Goal: Task Accomplishment & Management: Use online tool/utility

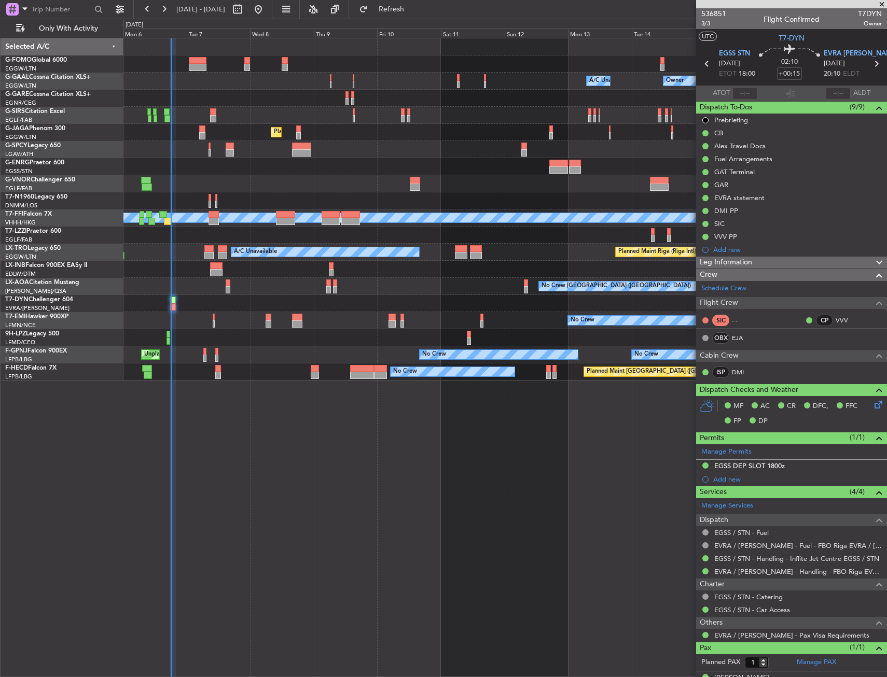
click at [413, 8] on span "Refresh" at bounding box center [392, 9] width 44 height 7
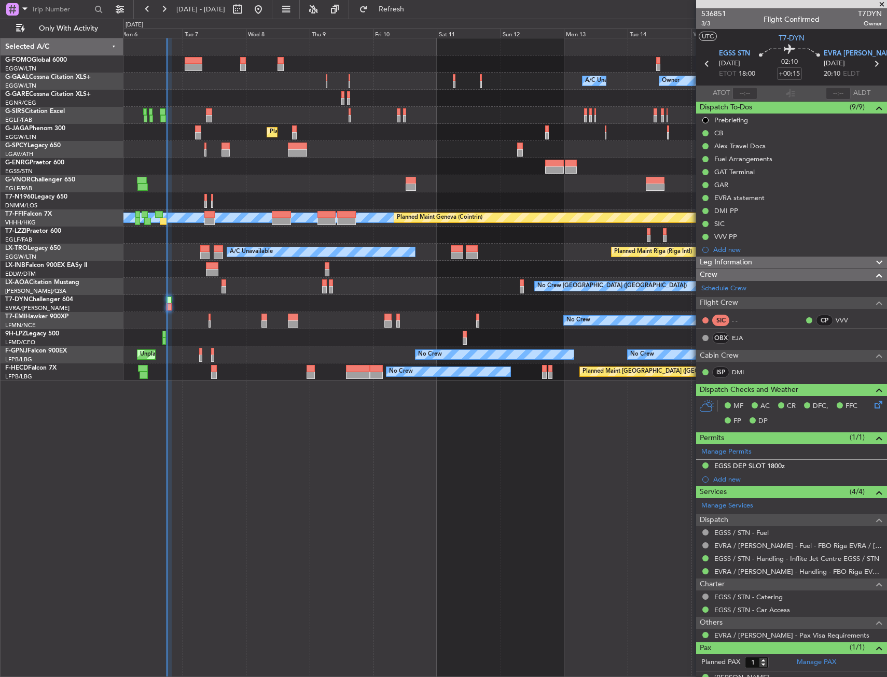
click at [239, 295] on div "A/C Unavailable Owner Owner A/C Unavailable Owner Planned Maint [GEOGRAPHIC_DAT…" at bounding box center [504, 209] width 763 height 342
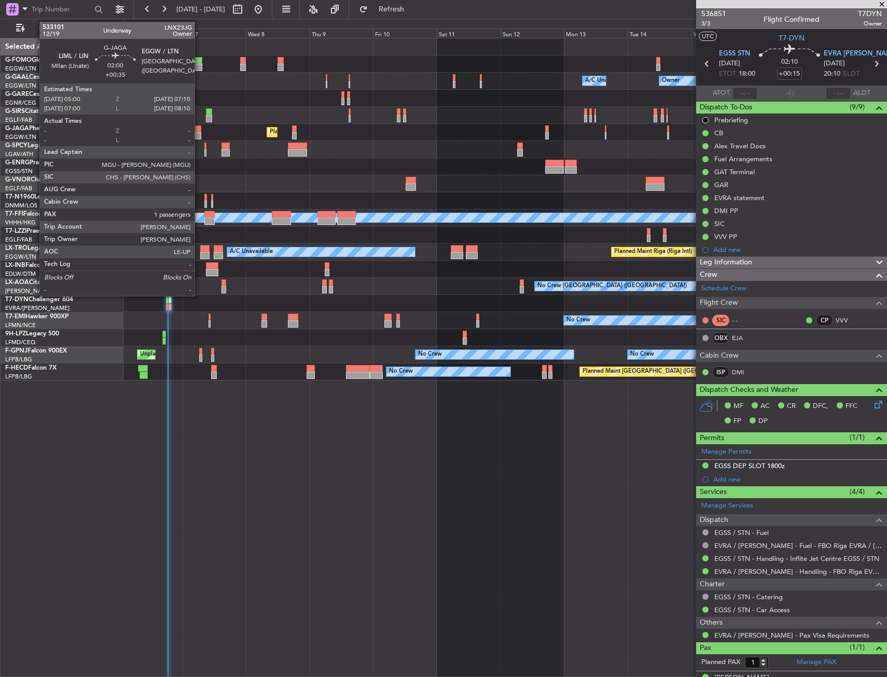
click at [199, 133] on div at bounding box center [198, 135] width 6 height 7
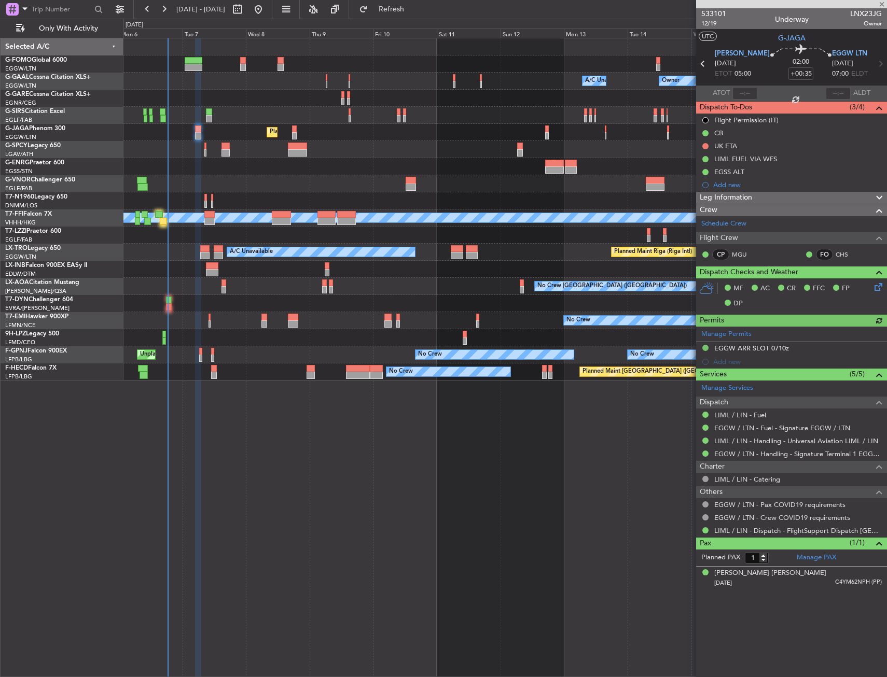
click at [220, 146] on div "Unplanned Maint [GEOGRAPHIC_DATA]" at bounding box center [504, 149] width 763 height 17
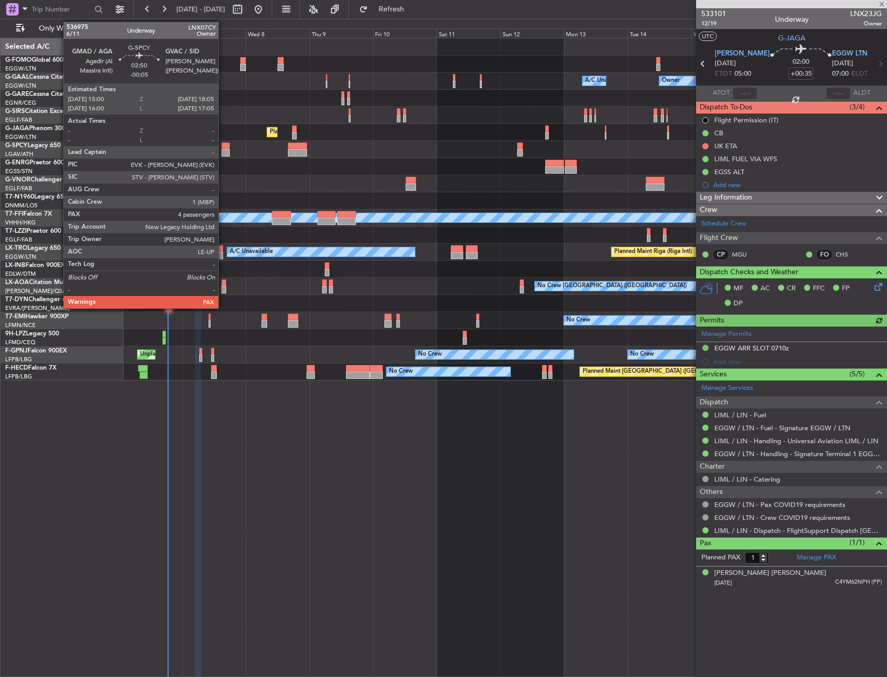
click at [223, 149] on div at bounding box center [225, 152] width 8 height 7
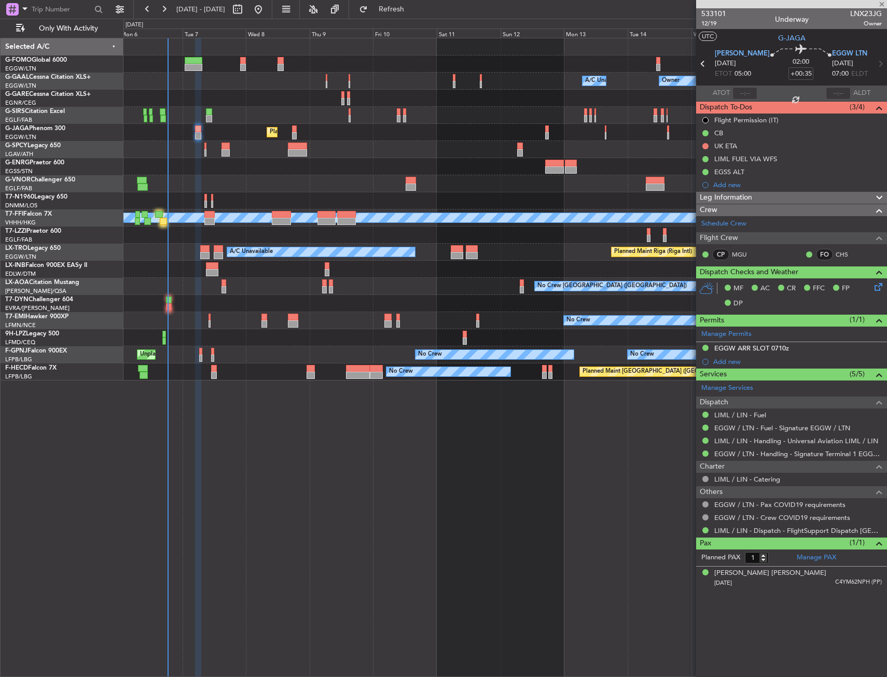
type input "-00:05"
type input "4"
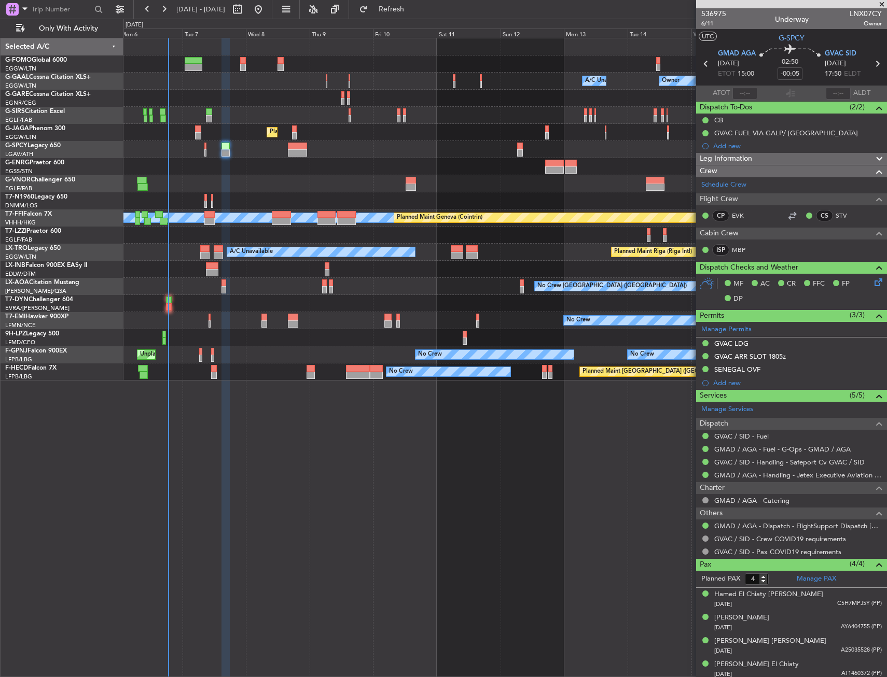
click at [315, 469] on div "Owner Owner A/C Unavailable A/C Unavailable Owner Planned Maint [GEOGRAPHIC_DAT…" at bounding box center [505, 358] width 764 height 640
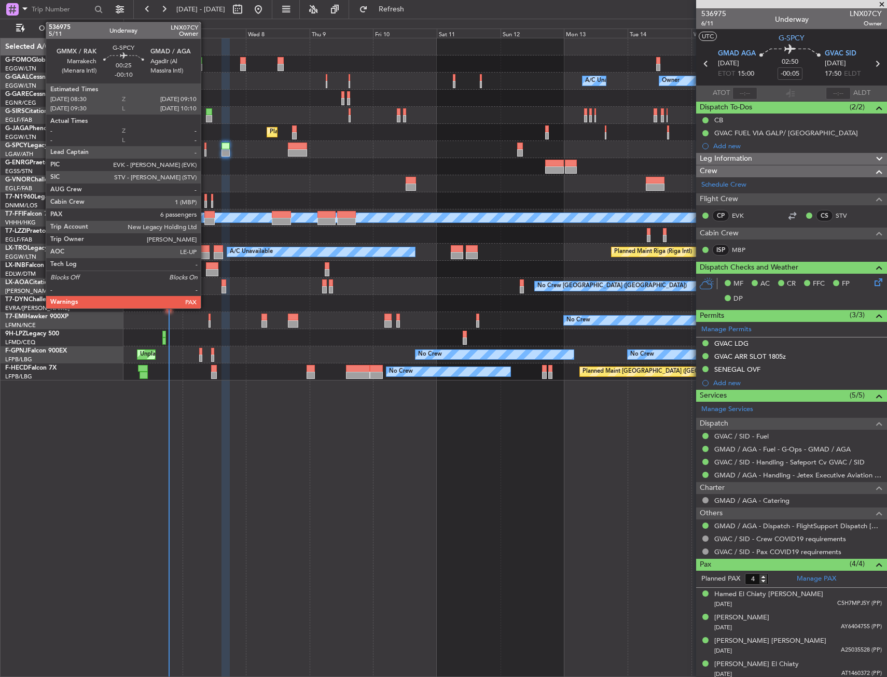
click at [205, 151] on div at bounding box center [205, 152] width 2 height 7
type input "-00:10"
type input "6"
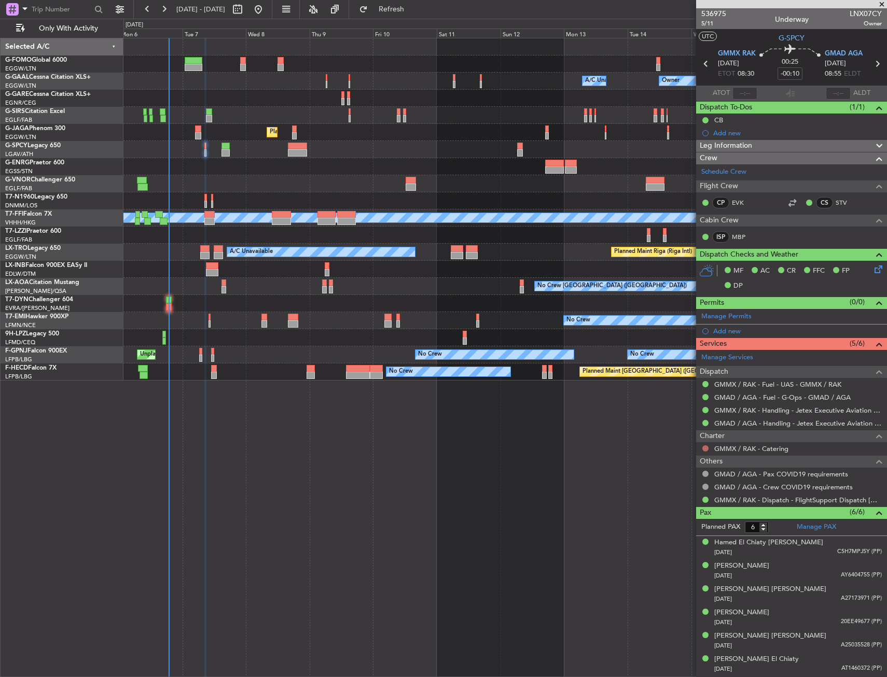
click at [706, 447] on button at bounding box center [705, 449] width 6 height 6
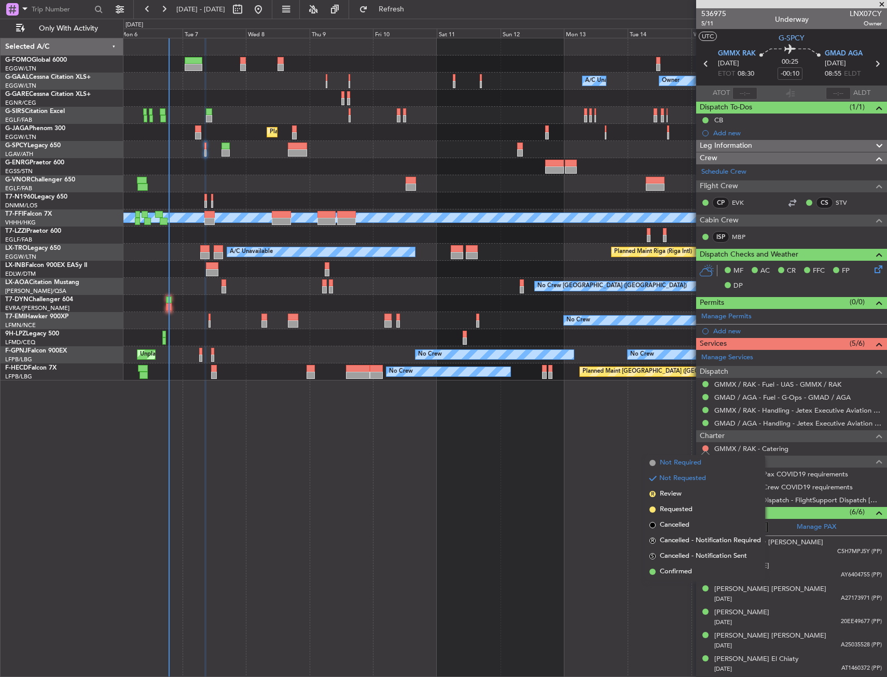
click at [665, 461] on span "Not Required" at bounding box center [680, 463] width 41 height 10
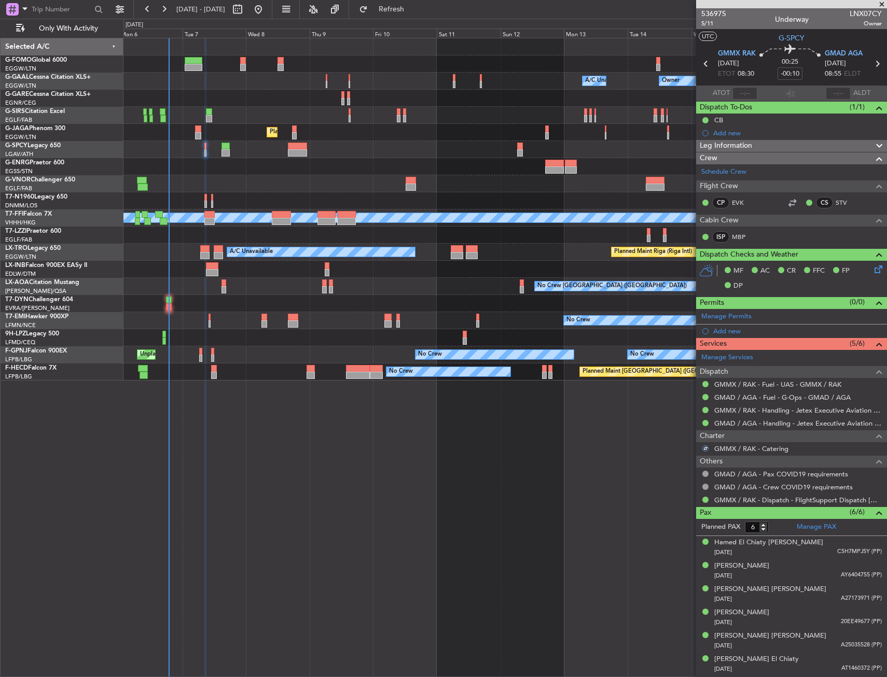
click at [196, 131] on div at bounding box center [198, 129] width 6 height 7
type input "+00:35"
type input "1"
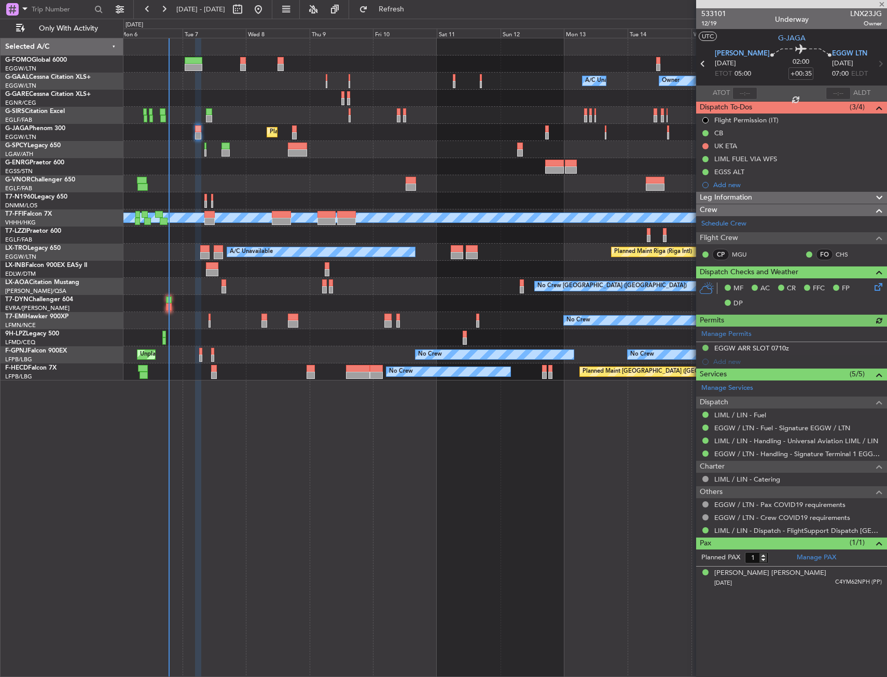
type input "-00:10"
type input "6"
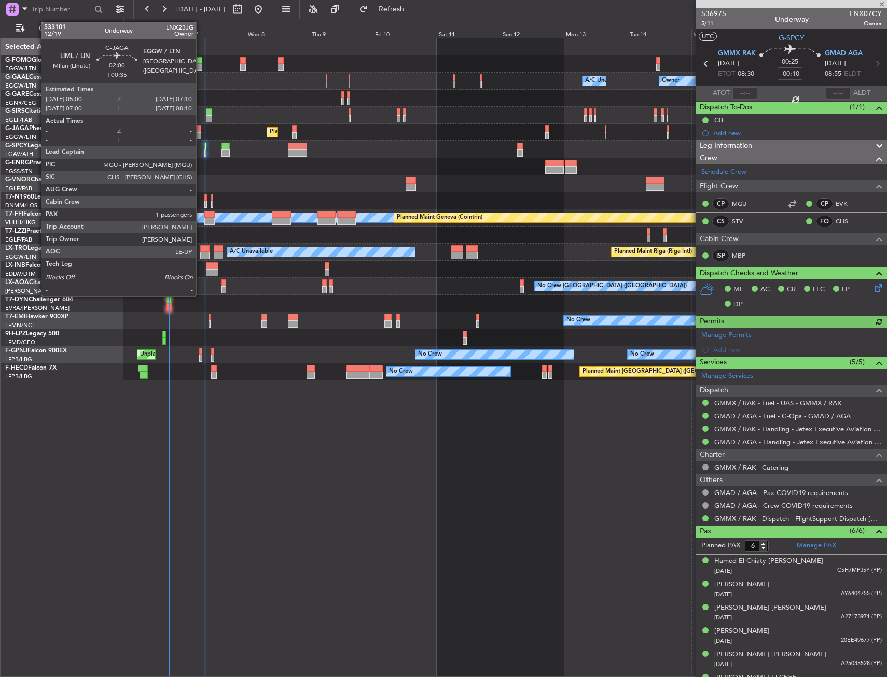
click at [201, 134] on div at bounding box center [198, 135] width 6 height 7
type input "+00:35"
type input "1"
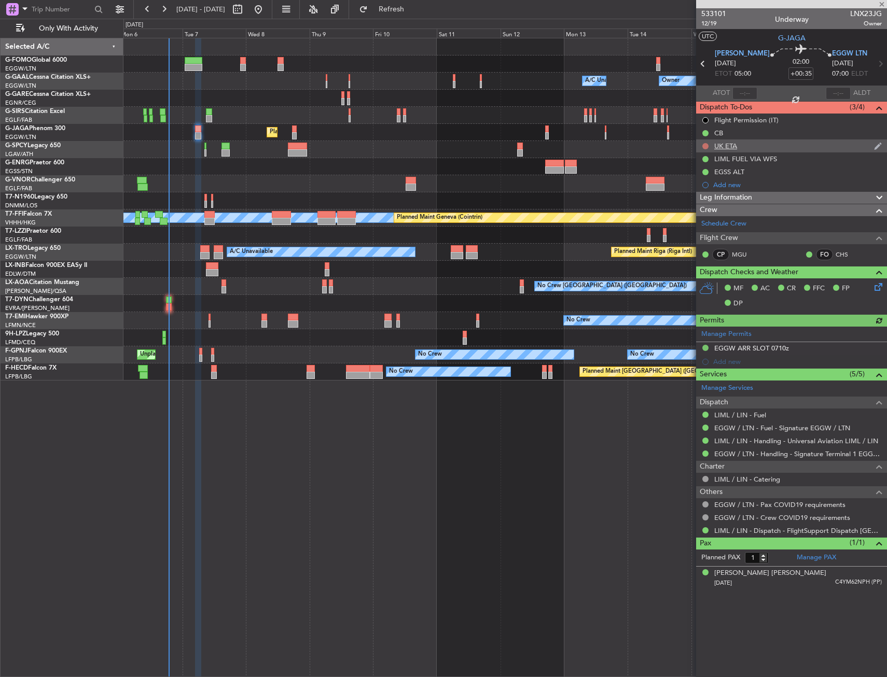
click at [706, 145] on button at bounding box center [705, 146] width 6 height 6
click at [701, 203] on span "Cancelled" at bounding box center [708, 207] width 30 height 10
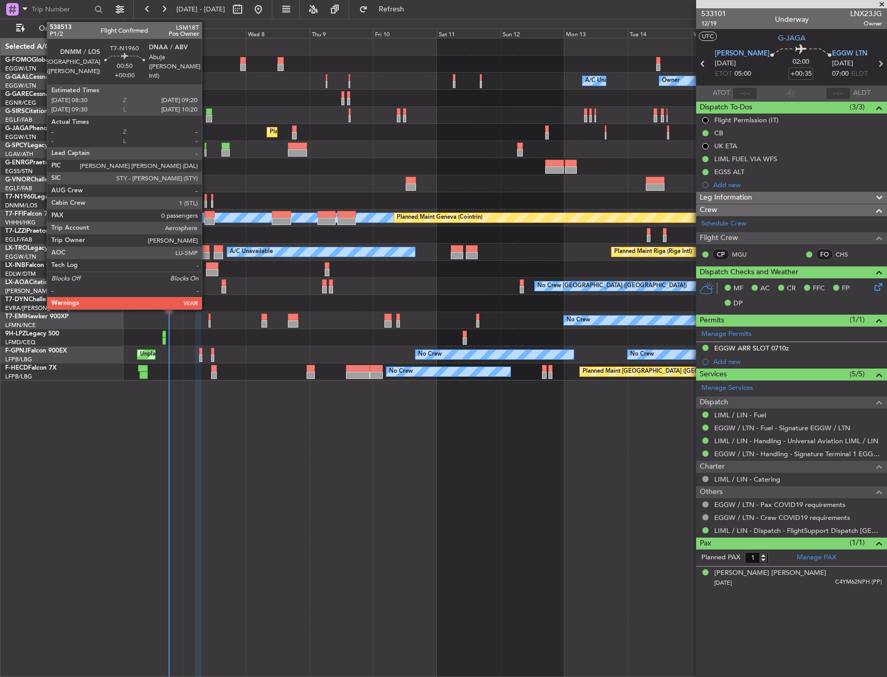
click at [206, 195] on div at bounding box center [205, 197] width 3 height 7
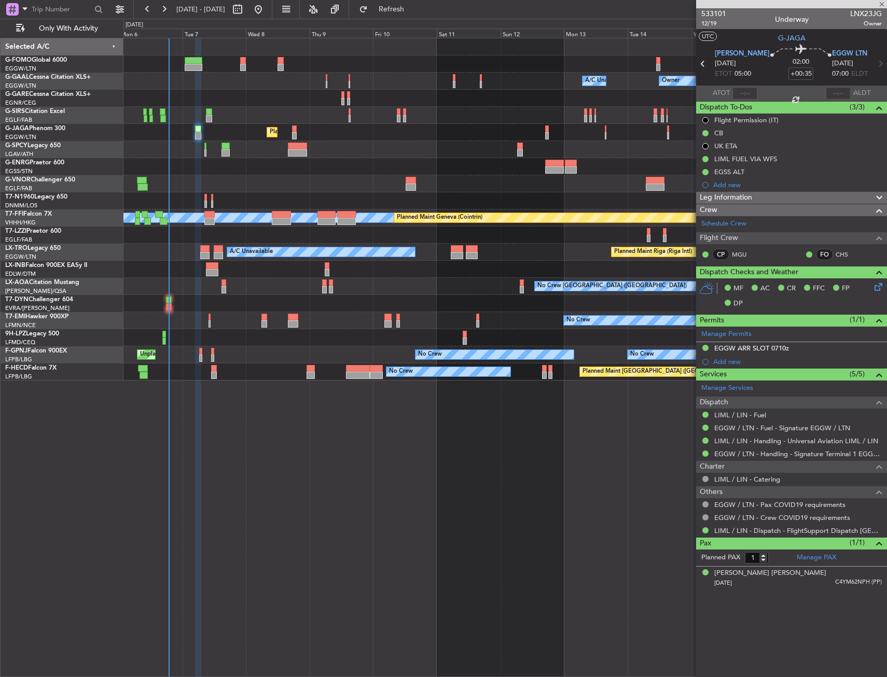
type input "0"
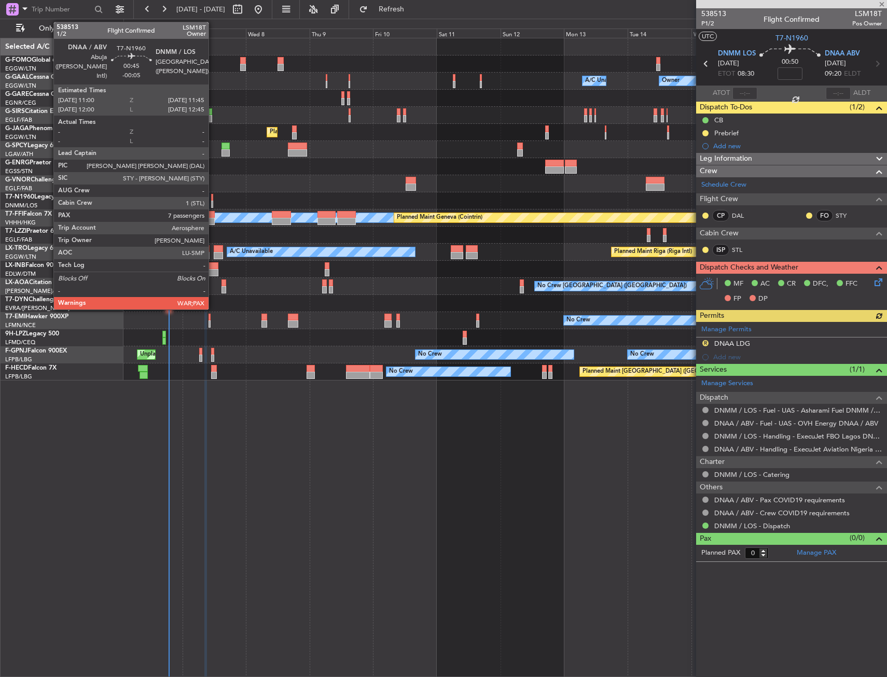
click at [213, 200] on div at bounding box center [212, 197] width 2 height 7
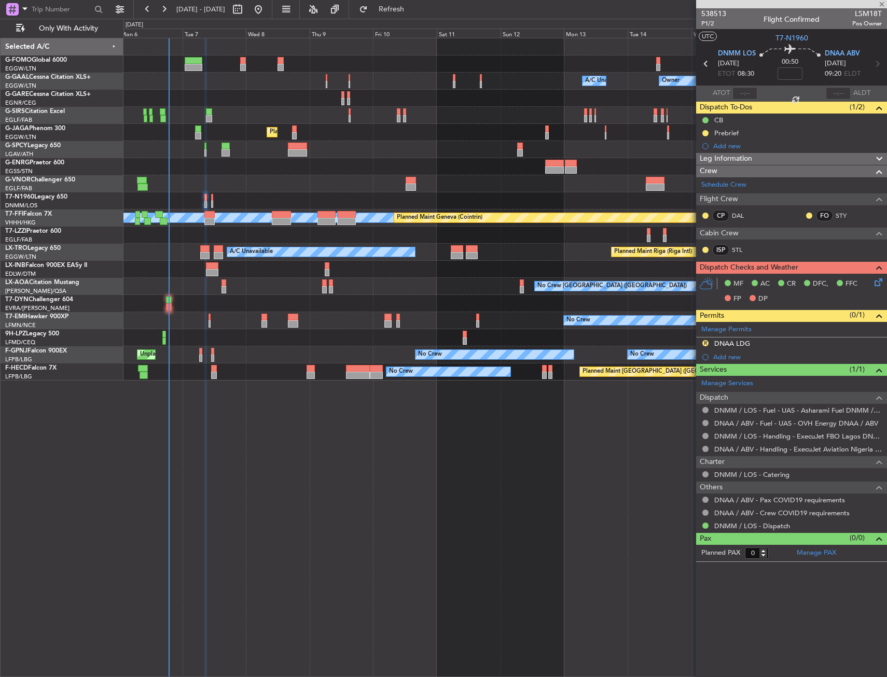
type input "-00:05"
type input "7"
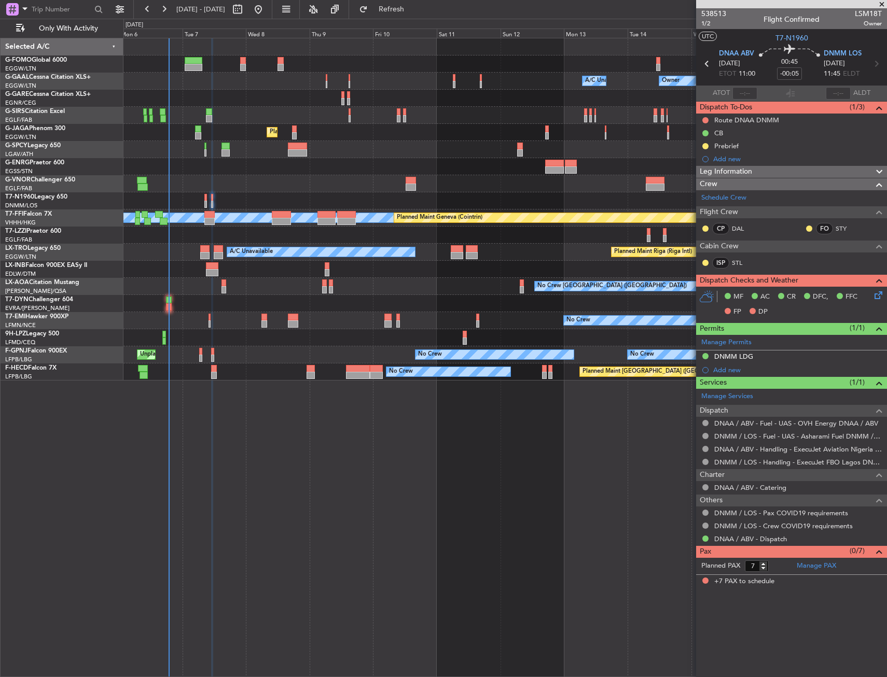
click at [214, 227] on div at bounding box center [504, 235] width 763 height 17
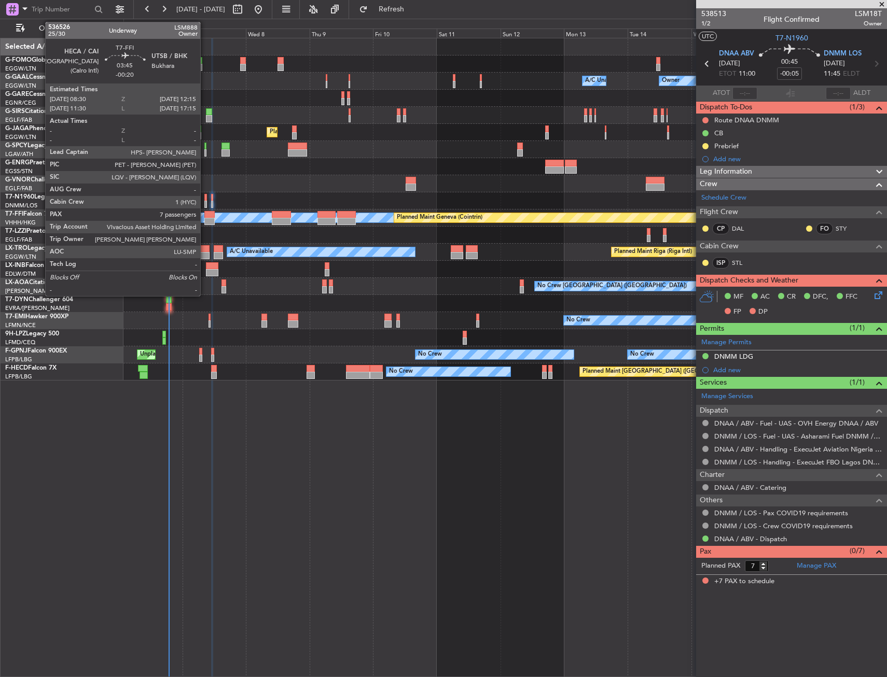
click at [205, 219] on div at bounding box center [209, 221] width 10 height 7
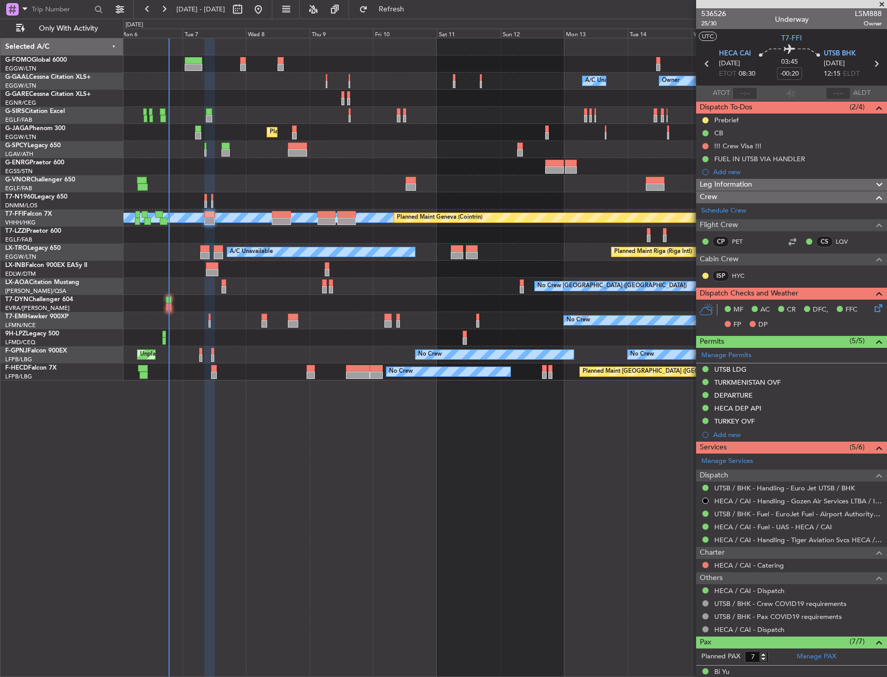
click at [164, 302] on div at bounding box center [504, 303] width 763 height 17
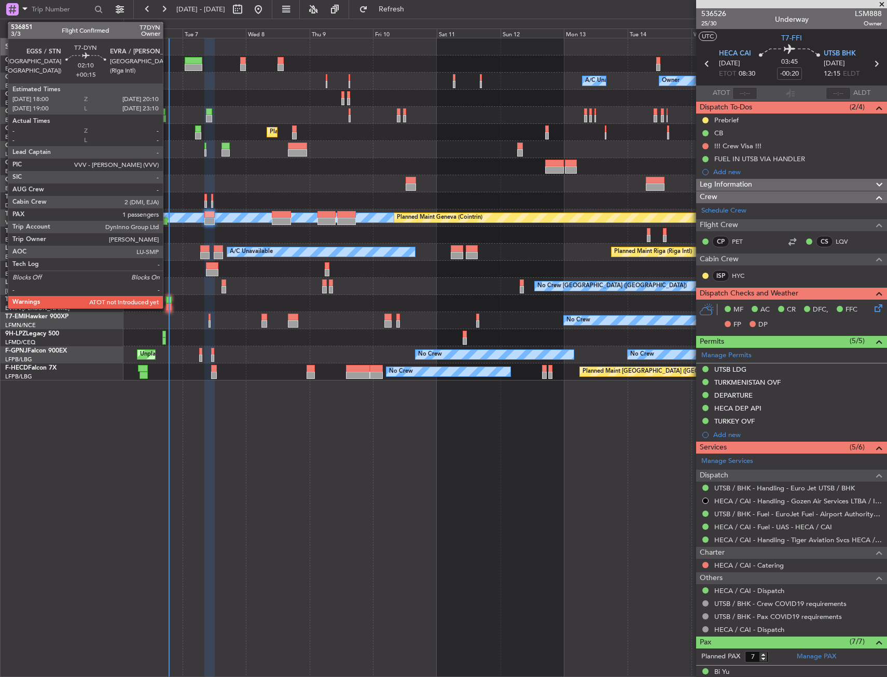
click at [169, 304] on div at bounding box center [169, 306] width 6 height 7
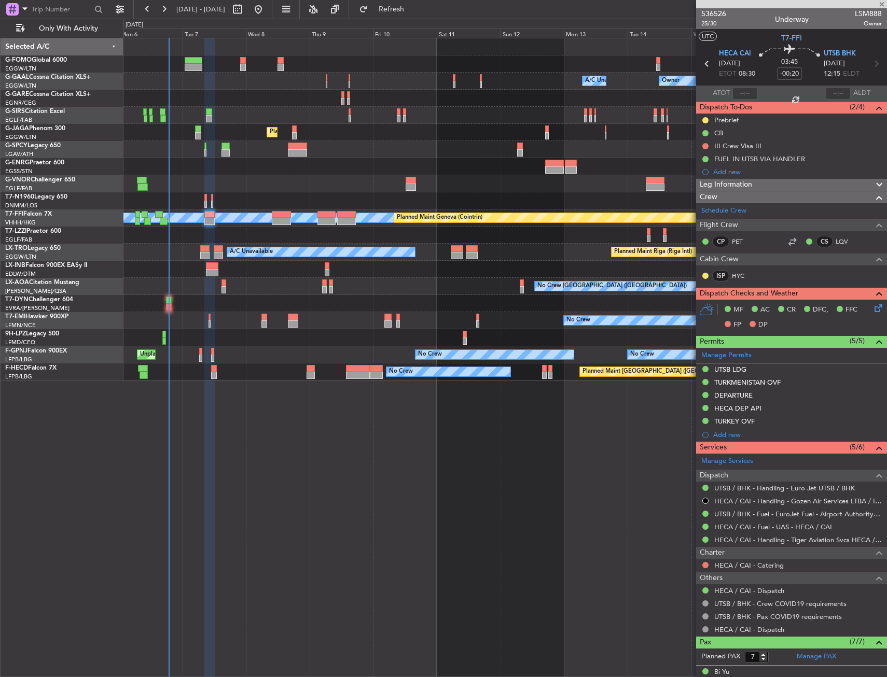
type input "+00:15"
type input "1"
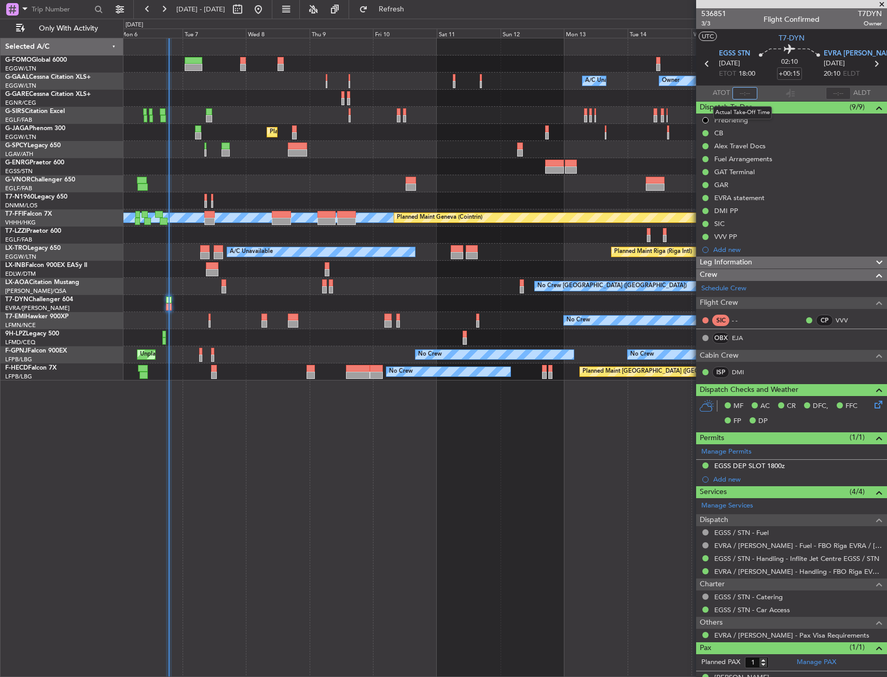
click at [744, 95] on input "text" at bounding box center [744, 93] width 25 height 12
drag, startPoint x: 759, startPoint y: 85, endPoint x: 692, endPoint y: 85, distance: 67.4
click at [759, 85] on div "UTC T7-DYN EGSS STN [DATE] ETOT 18:00 02:10 +00:15 EVRA [PERSON_NAME] [DATE] 20…" at bounding box center [791, 65] width 191 height 72
click at [273, 101] on div at bounding box center [504, 98] width 763 height 17
type input "18:44"
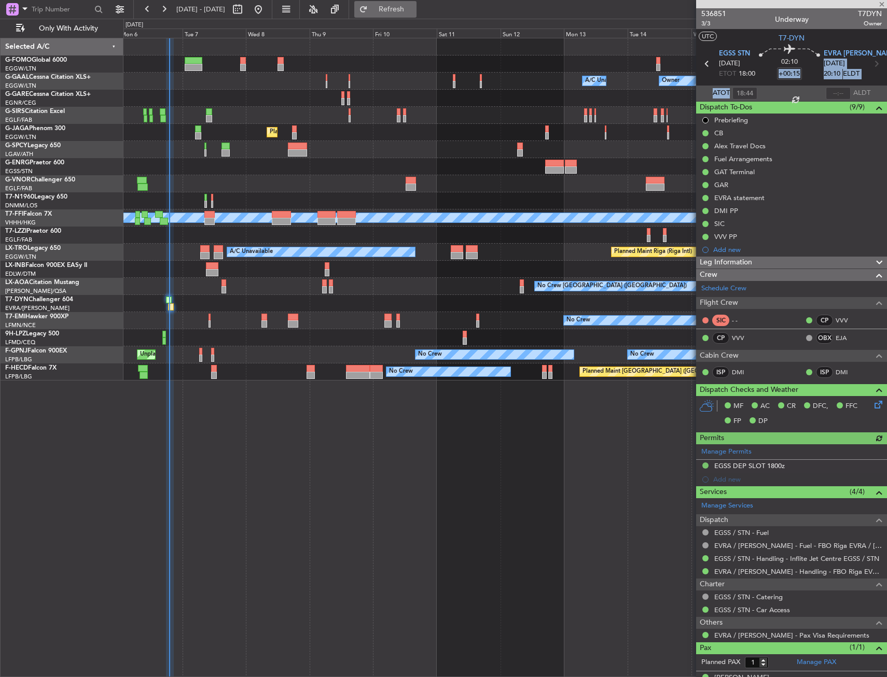
click at [417, 4] on button "Refresh" at bounding box center [385, 9] width 62 height 17
click at [797, 54] on icon at bounding box center [789, 51] width 61 height 12
